Goal: Task Accomplishment & Management: Use online tool/utility

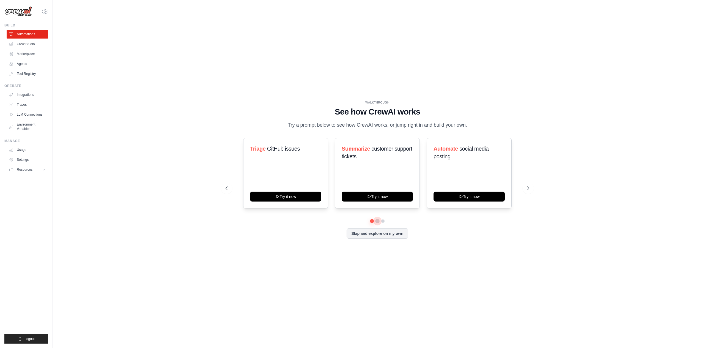
click at [378, 221] on button at bounding box center [377, 221] width 4 height 4
click at [385, 221] on button at bounding box center [383, 221] width 4 height 4
click at [376, 221] on button at bounding box center [378, 221] width 4 height 4
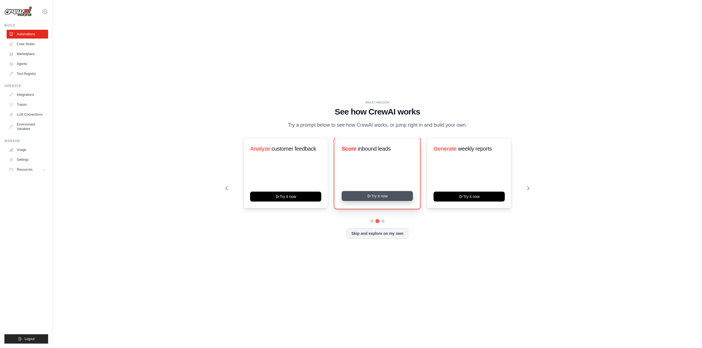
click at [379, 195] on button "Try it now" at bounding box center [377, 196] width 71 height 10
click at [35, 46] on link "Crew Studio" at bounding box center [28, 44] width 42 height 9
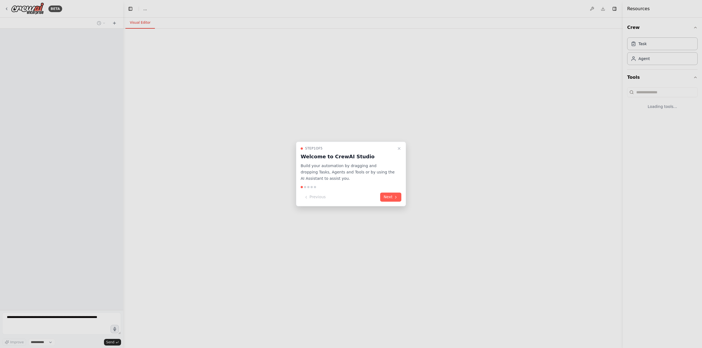
select select "****"
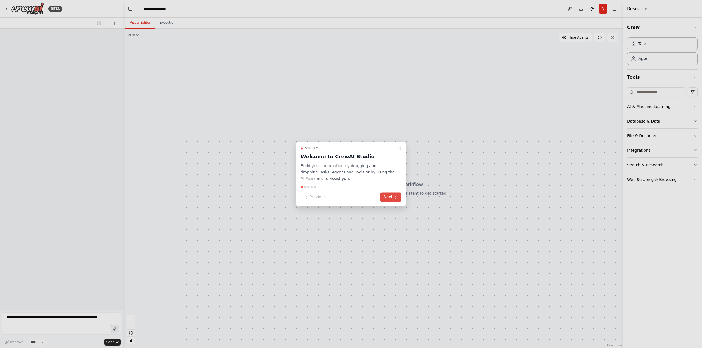
click at [388, 195] on button "Next" at bounding box center [390, 197] width 21 height 9
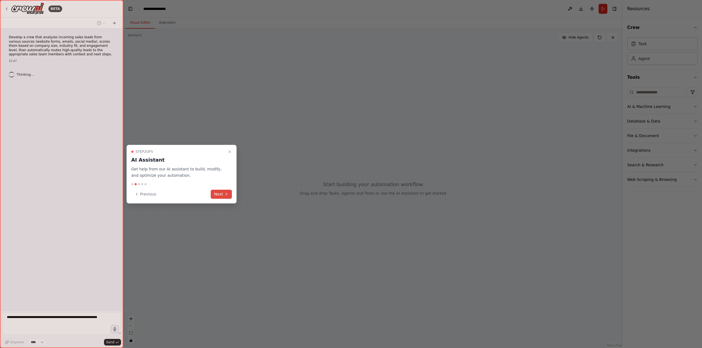
click at [219, 195] on button "Next" at bounding box center [221, 194] width 21 height 9
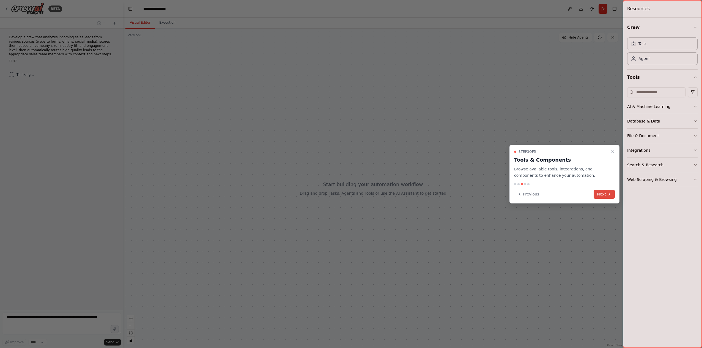
click at [595, 196] on button "Next" at bounding box center [604, 194] width 21 height 9
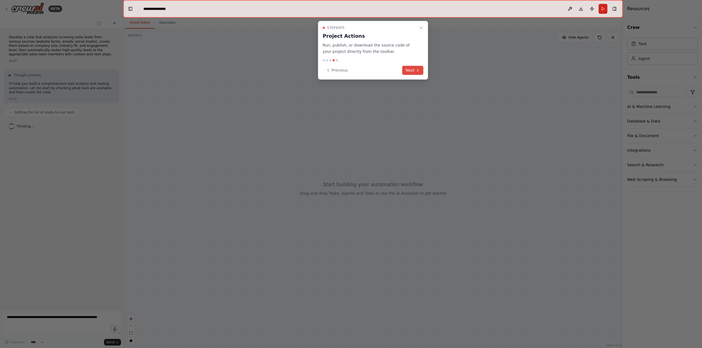
click at [419, 70] on icon at bounding box center [418, 70] width 4 height 4
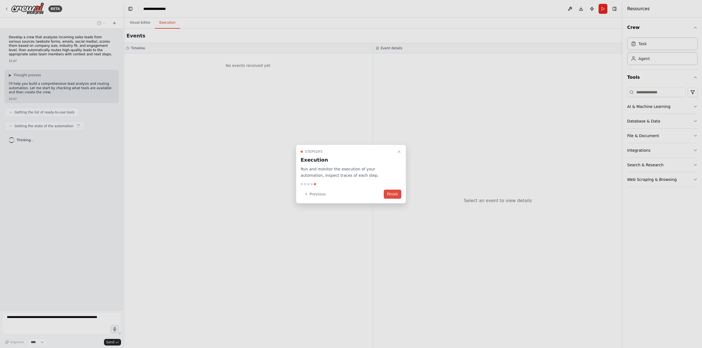
click at [395, 197] on button "Finish" at bounding box center [393, 193] width 18 height 9
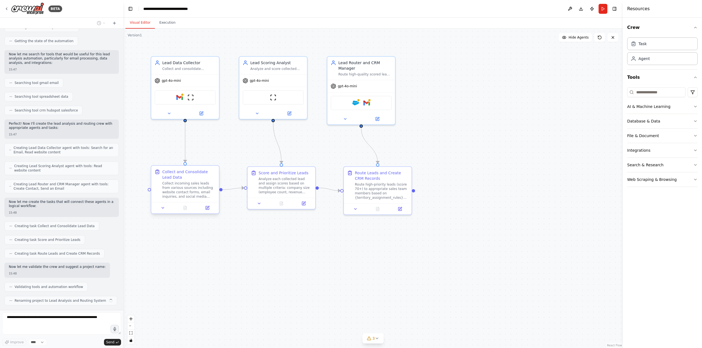
scroll to position [99, 0]
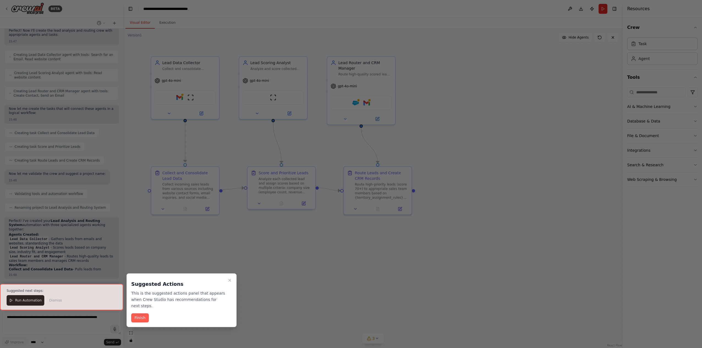
click at [145, 313] on button "Finish" at bounding box center [140, 317] width 18 height 9
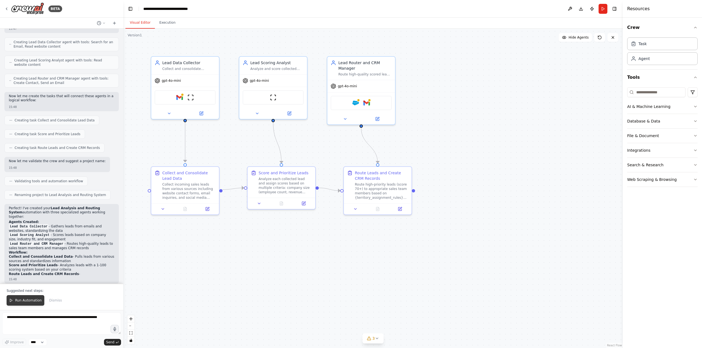
click at [28, 300] on span "Run Automation" at bounding box center [28, 300] width 27 height 4
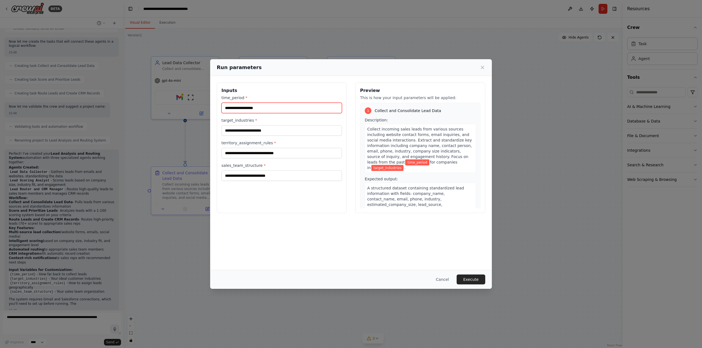
click at [265, 109] on input "time_period *" at bounding box center [281, 108] width 121 height 10
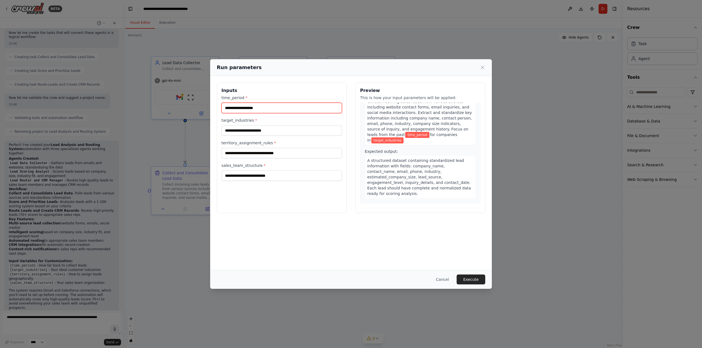
scroll to position [0, 0]
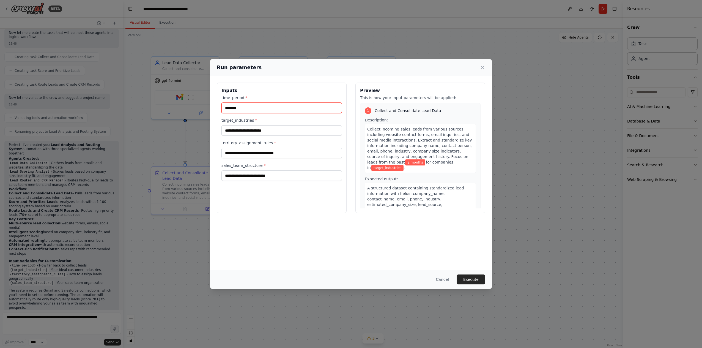
type input "********"
click at [291, 135] on input "target_industries *" at bounding box center [281, 130] width 121 height 10
type input "*"
click at [447, 281] on button "Cancel" at bounding box center [443, 279] width 22 height 10
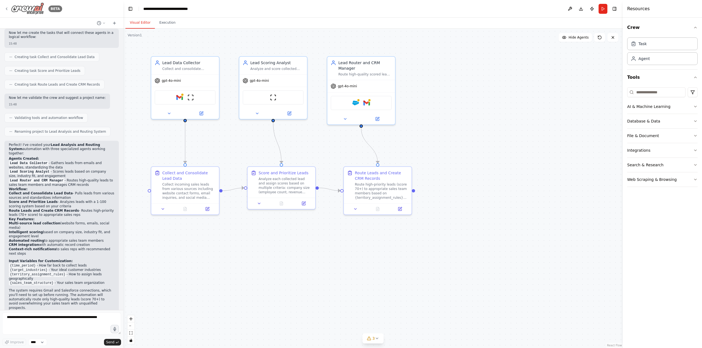
click at [38, 11] on img at bounding box center [27, 8] width 33 height 12
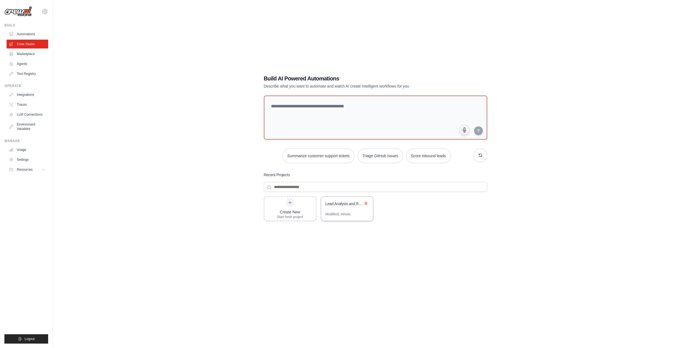
click at [366, 203] on icon at bounding box center [366, 203] width 2 height 2
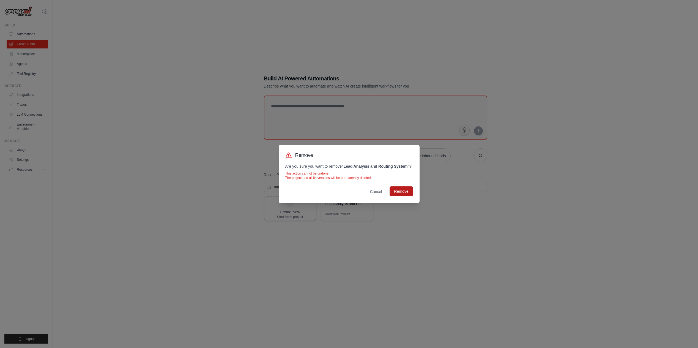
click at [396, 188] on button "Remove" at bounding box center [401, 191] width 23 height 10
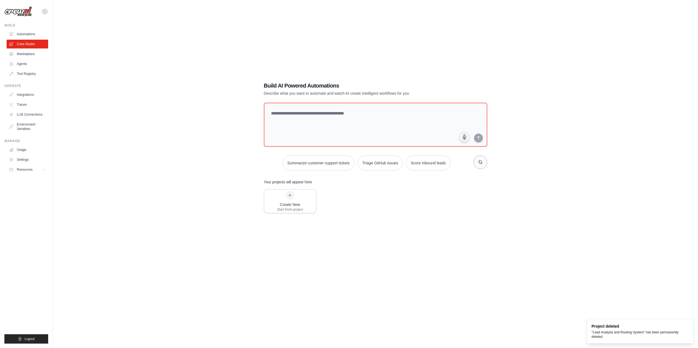
click at [475, 163] on button "button" at bounding box center [481, 162] width 14 height 14
click at [478, 162] on button "button" at bounding box center [481, 162] width 14 height 14
click at [382, 144] on textarea at bounding box center [375, 124] width 226 height 45
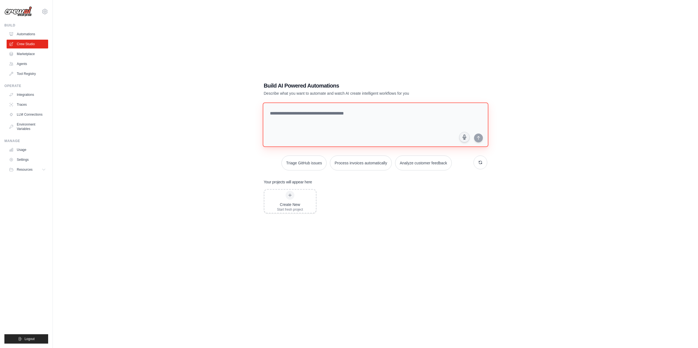
click at [294, 125] on textarea at bounding box center [375, 124] width 226 height 45
click at [48, 10] on div "louie.anderson-peltier@bregalmilestone.com Settings Build Automations Crew Stud…" at bounding box center [26, 174] width 53 height 348
click at [45, 12] on icon at bounding box center [45, 11] width 7 height 7
click at [39, 35] on link "Settings" at bounding box center [45, 37] width 48 height 10
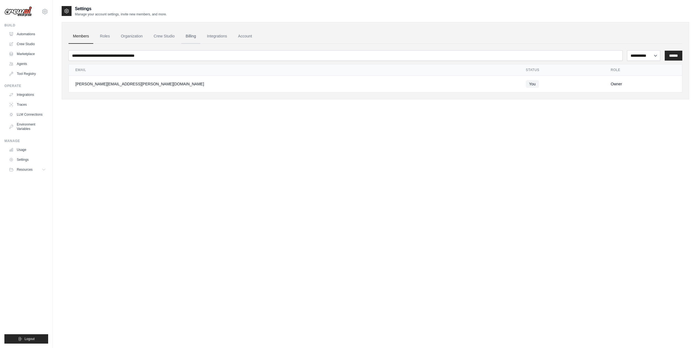
click at [193, 36] on link "Billing" at bounding box center [190, 36] width 19 height 15
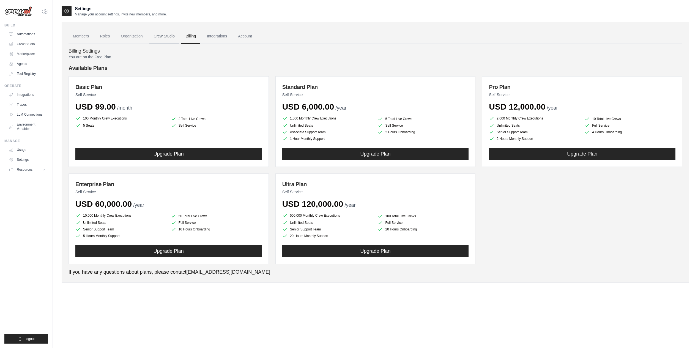
click at [167, 40] on link "Crew Studio" at bounding box center [164, 36] width 30 height 15
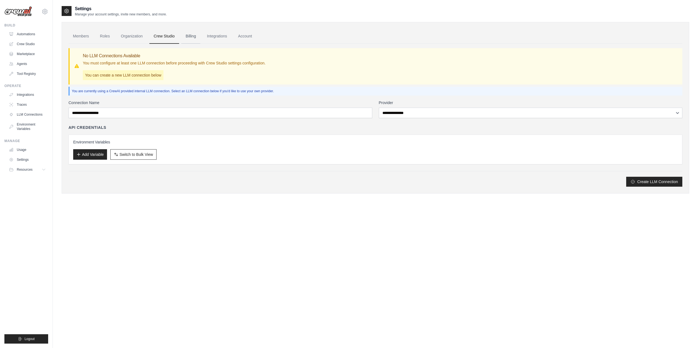
drag, startPoint x: 0, startPoint y: 0, endPoint x: 189, endPoint y: 39, distance: 192.7
click at [189, 39] on link "Billing" at bounding box center [190, 36] width 19 height 15
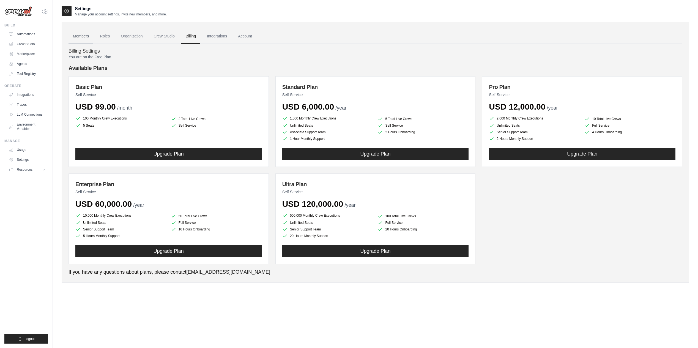
click at [89, 37] on link "Members" at bounding box center [81, 36] width 25 height 15
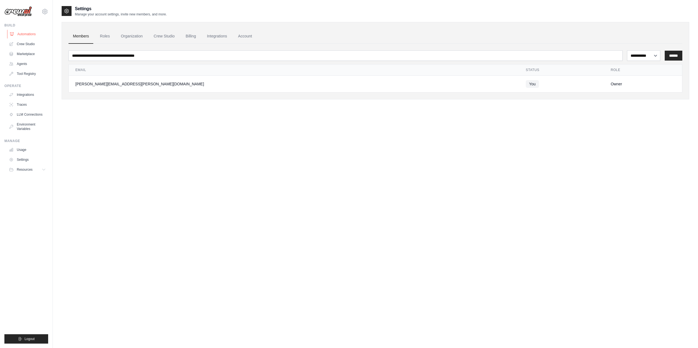
click at [35, 32] on link "Automations" at bounding box center [28, 34] width 42 height 9
